Goal: Task Accomplishment & Management: Use online tool/utility

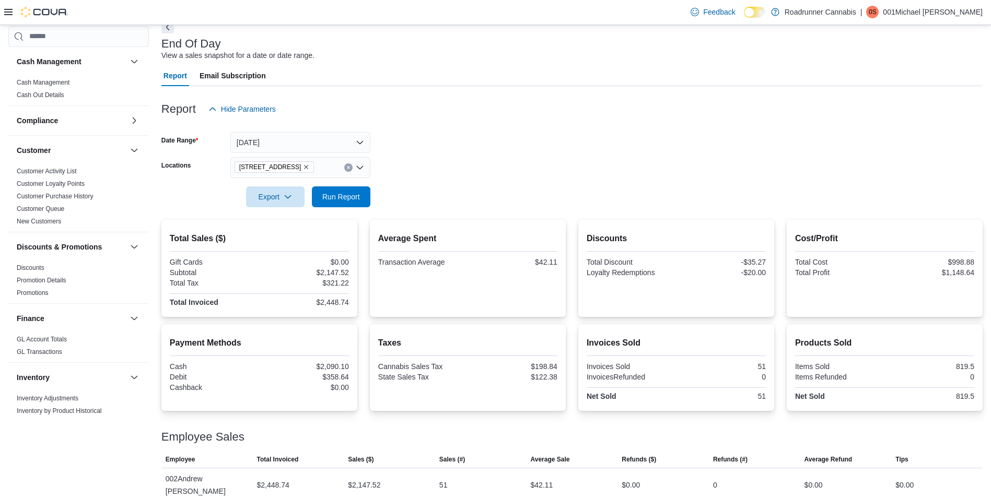
scroll to position [575, 0]
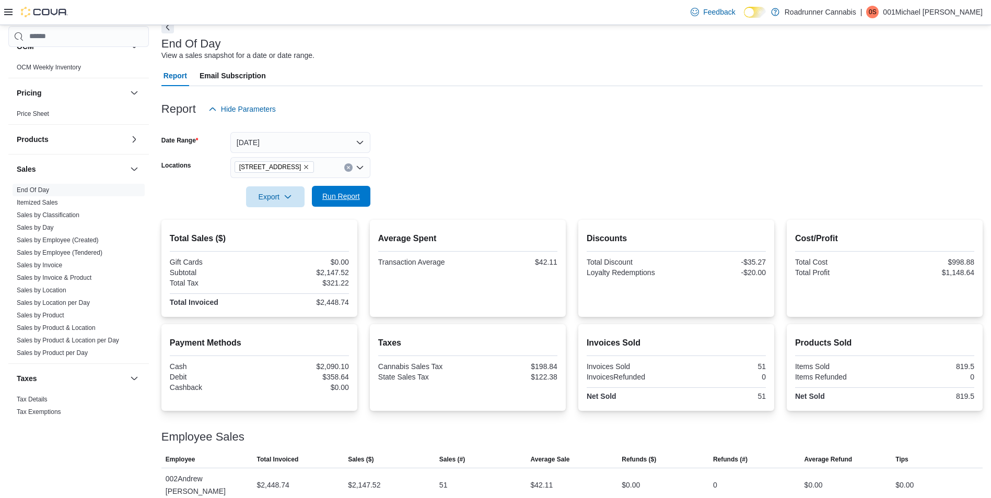
click at [344, 192] on span "Run Report" at bounding box center [341, 196] width 38 height 10
click at [307, 133] on button "[DATE]" at bounding box center [300, 142] width 140 height 21
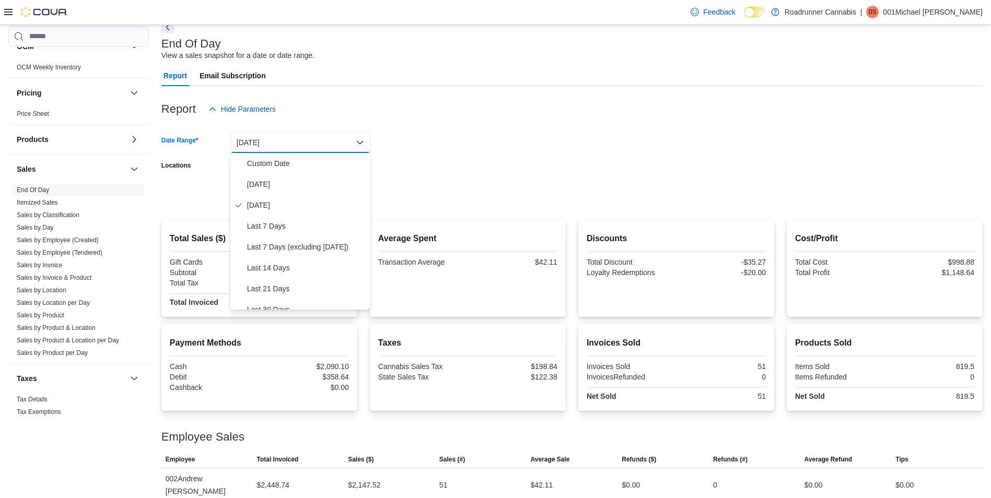
click at [521, 150] on form "Date Range [DATE] Locations [STREET_ADDRESS] Export Run Report" at bounding box center [571, 164] width 821 height 88
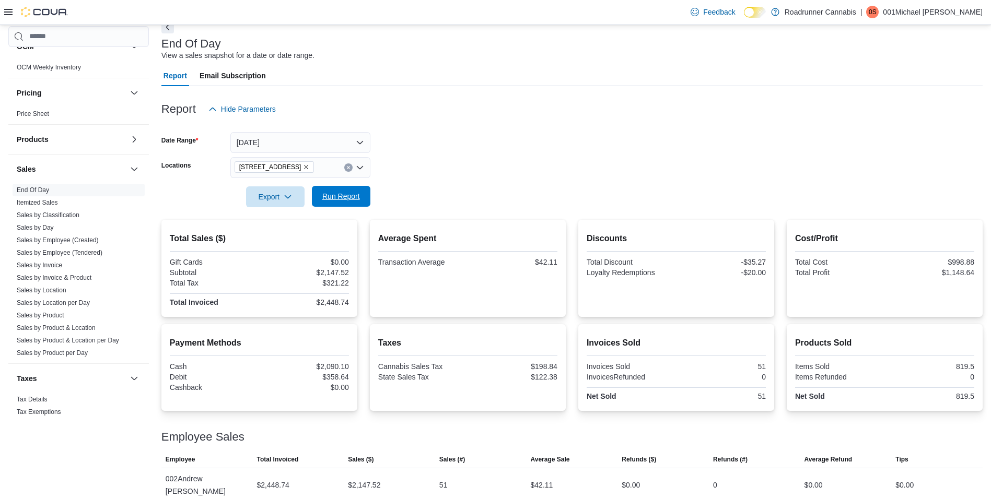
click at [341, 198] on span "Run Report" at bounding box center [341, 196] width 38 height 10
click at [283, 146] on button "[DATE]" at bounding box center [300, 142] width 140 height 21
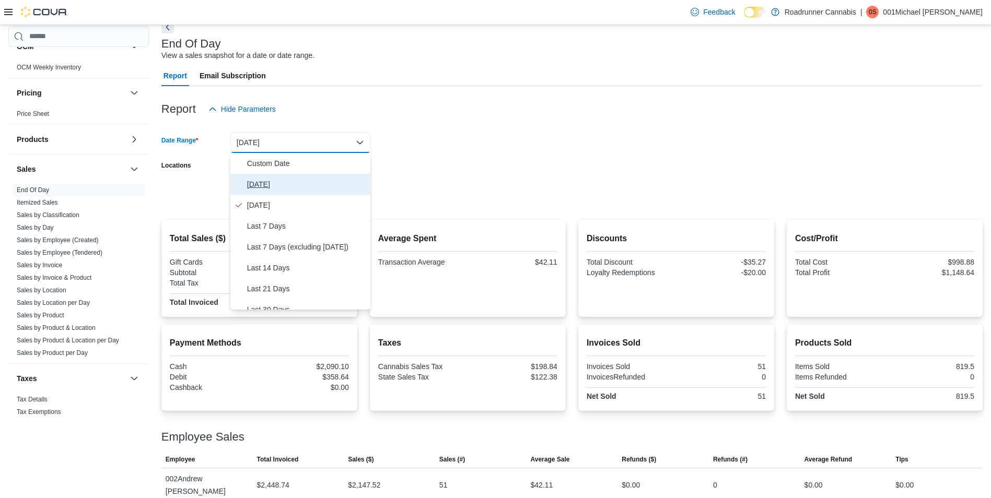
click at [274, 185] on span "[DATE]" at bounding box center [306, 184] width 119 height 13
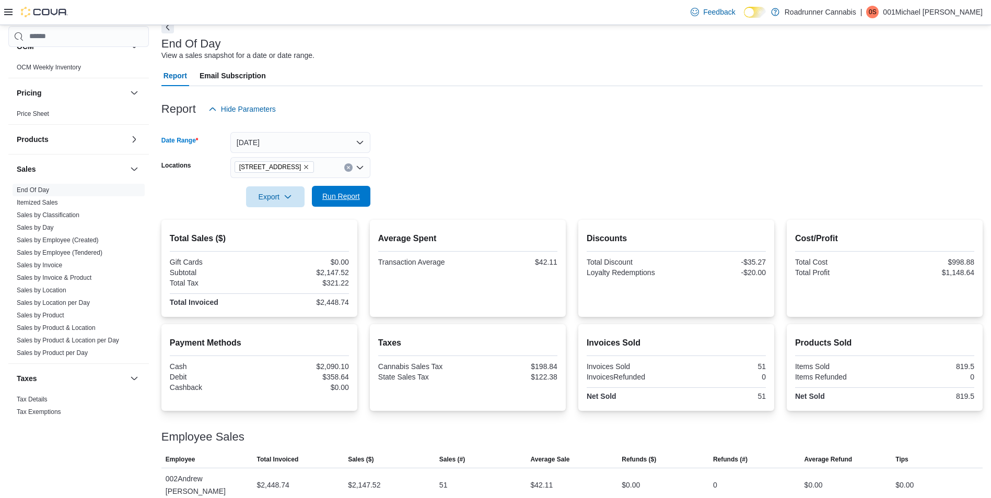
drag, startPoint x: 442, startPoint y: 154, endPoint x: 361, endPoint y: 200, distance: 92.7
click at [440, 157] on form "Date Range [DATE] Locations [STREET_ADDRESS] Export Run Report" at bounding box center [571, 164] width 821 height 88
click at [352, 205] on span "Run Report" at bounding box center [341, 196] width 46 height 21
click at [266, 148] on button "[DATE]" at bounding box center [300, 142] width 140 height 21
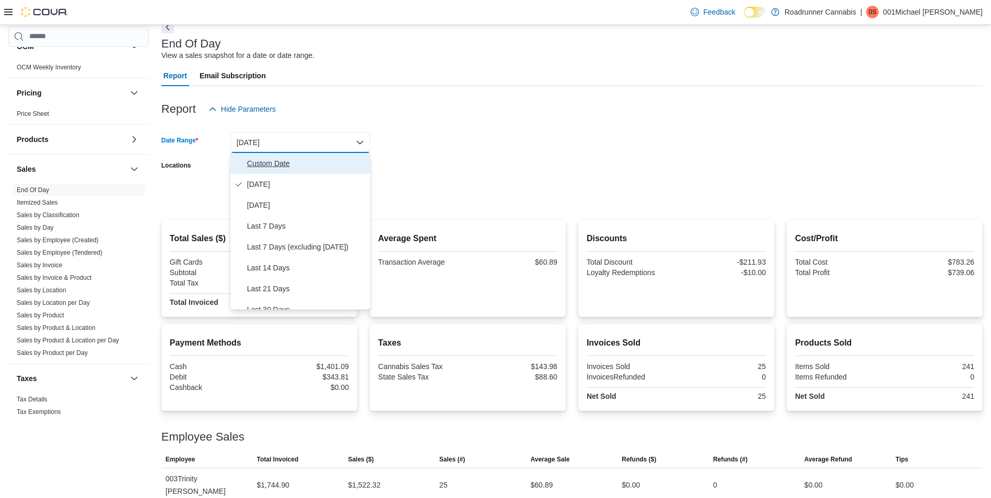
click at [266, 165] on span "Custom Date" at bounding box center [306, 163] width 119 height 13
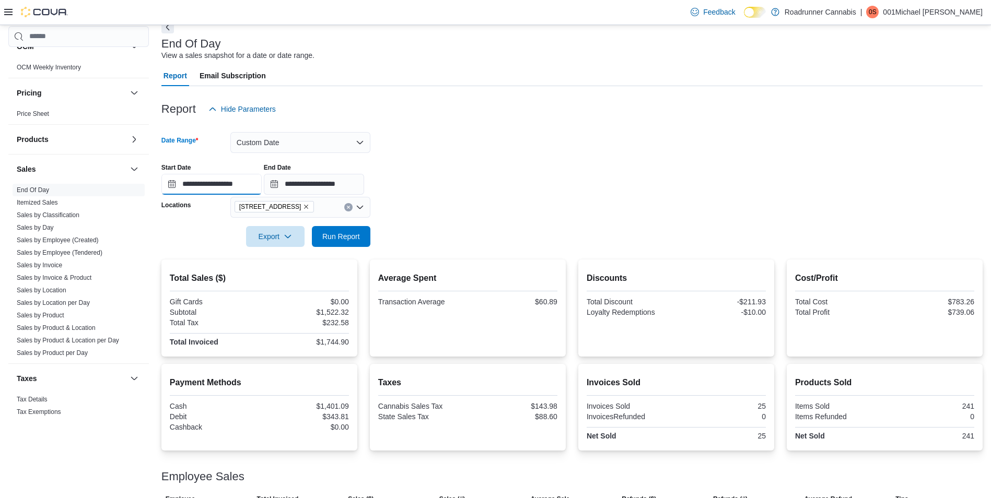
click at [202, 183] on input "**********" at bounding box center [211, 184] width 100 height 21
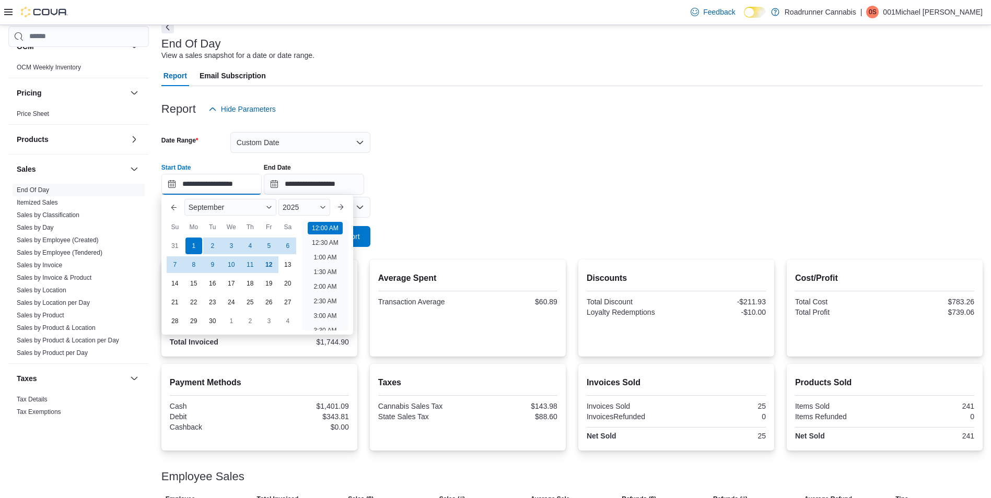
scroll to position [32, 0]
click at [714, 192] on div "**********" at bounding box center [571, 175] width 821 height 40
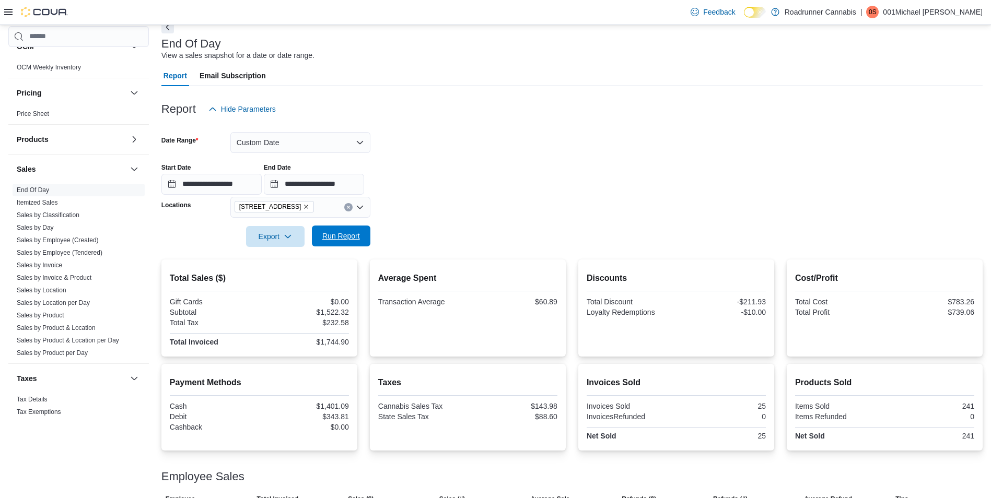
click at [332, 239] on span "Run Report" at bounding box center [341, 236] width 38 height 10
click at [274, 137] on button "Custom Date" at bounding box center [300, 142] width 140 height 21
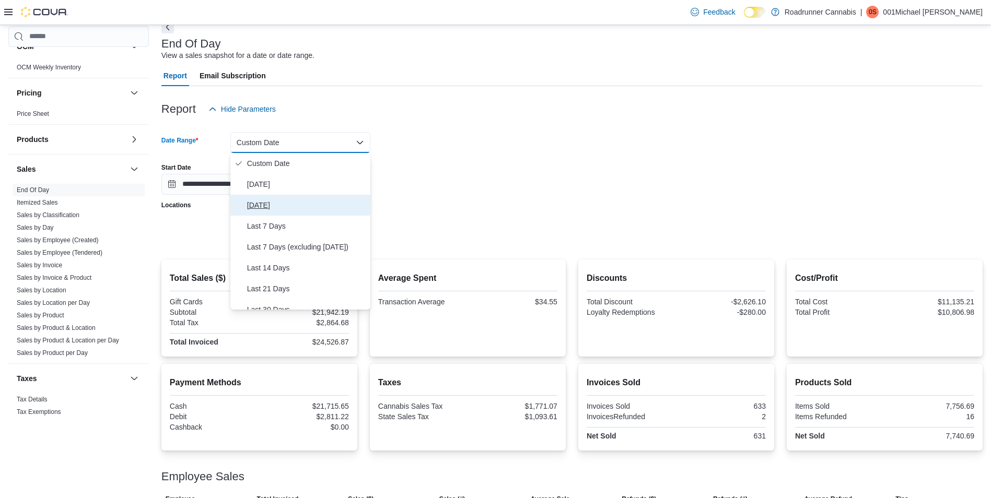
click at [270, 202] on span "[DATE]" at bounding box center [306, 205] width 119 height 13
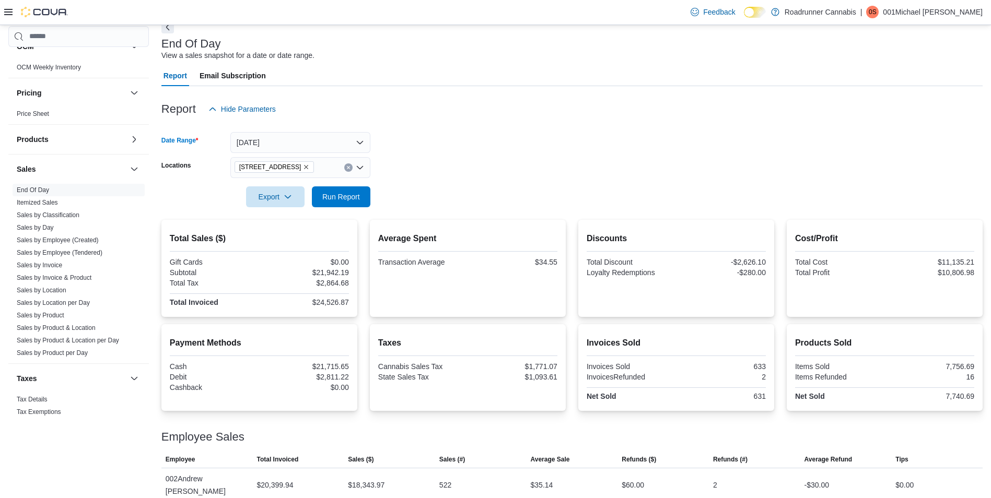
click at [441, 159] on form "Date Range [DATE] Locations [STREET_ADDRESS] Export Run Report" at bounding box center [571, 164] width 821 height 88
click at [339, 199] on span "Run Report" at bounding box center [341, 196] width 38 height 10
click at [260, 140] on button "[DATE]" at bounding box center [300, 142] width 140 height 21
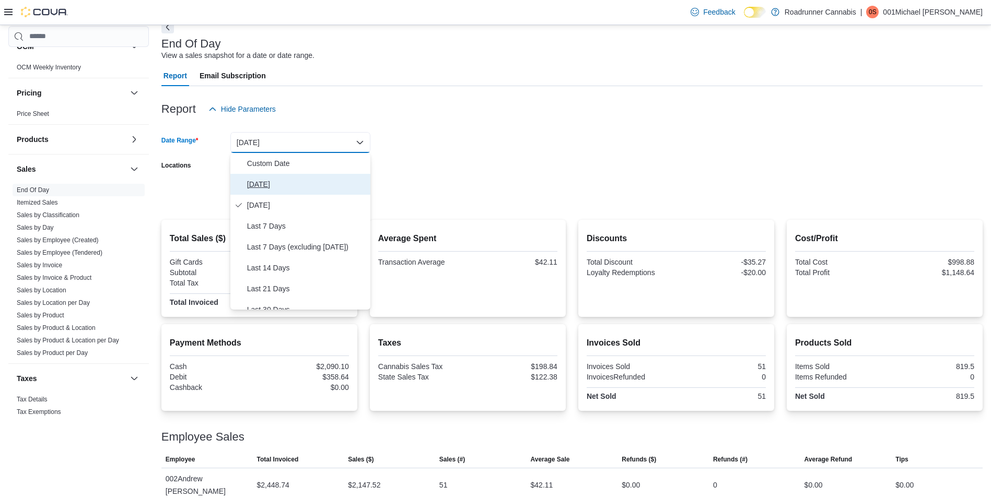
click at [283, 177] on button "[DATE]" at bounding box center [300, 184] width 140 height 21
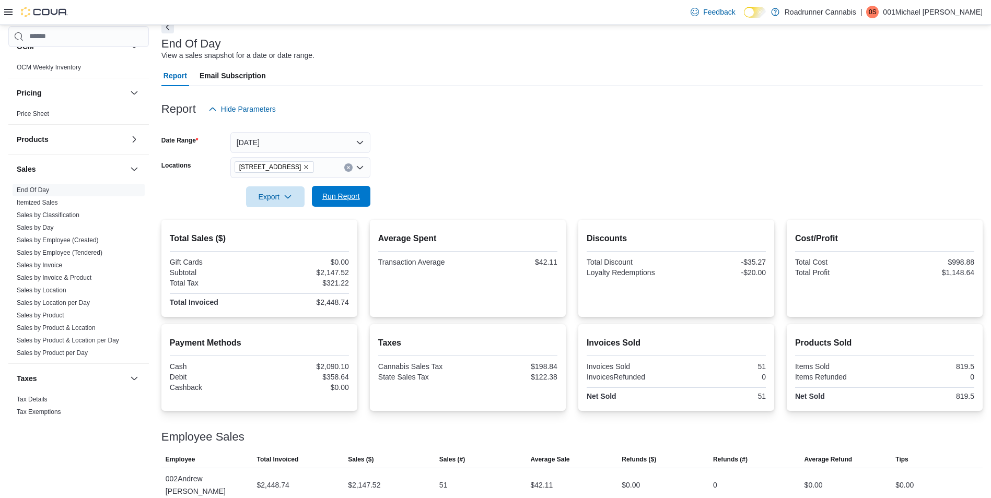
click at [355, 190] on span "Run Report" at bounding box center [341, 196] width 46 height 21
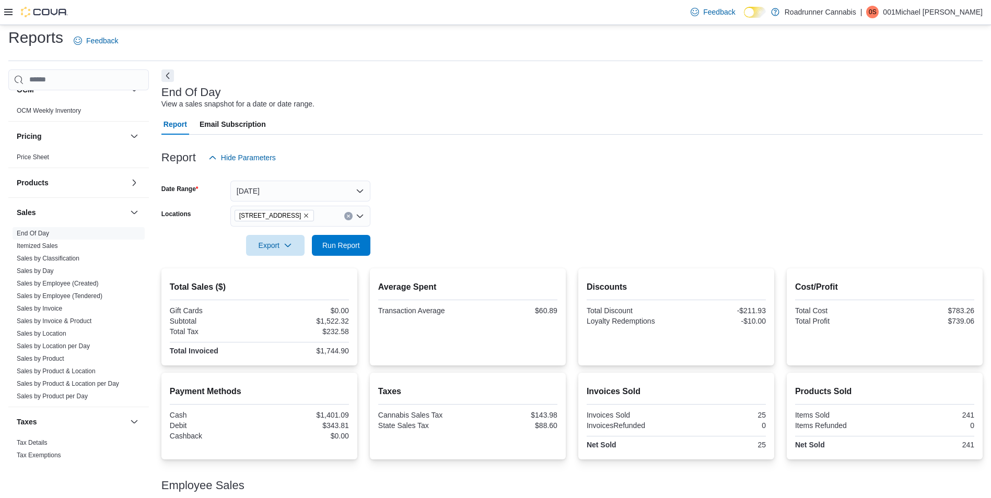
scroll to position [55, 0]
